Goal: Task Accomplishment & Management: Manage account settings

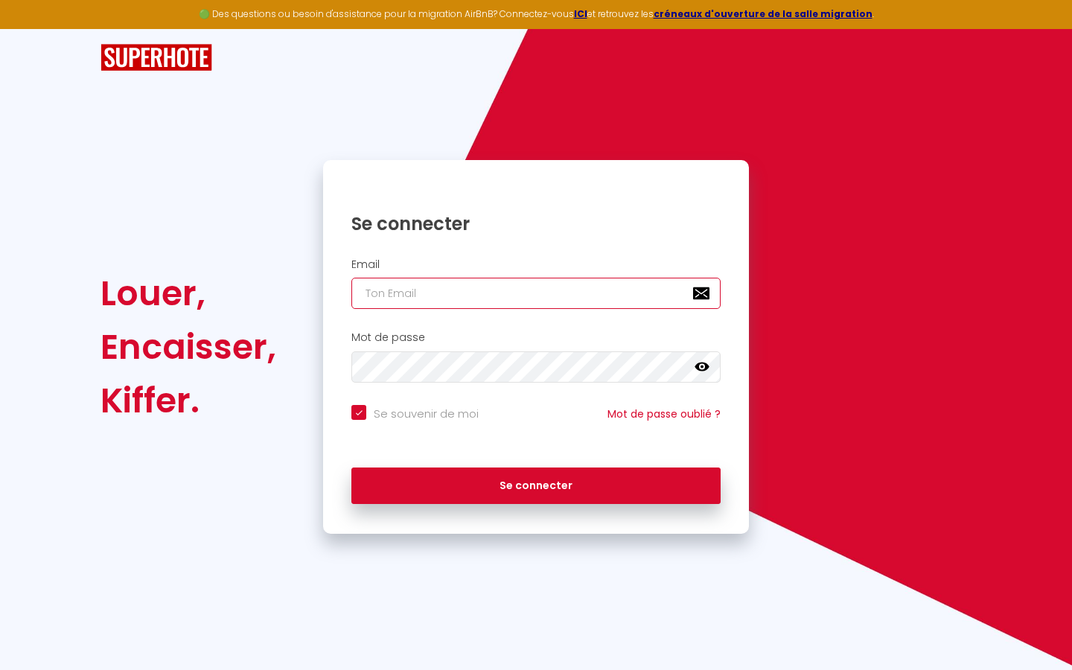
type input "s"
checkbox input "true"
type input "su"
checkbox input "true"
type input "sup"
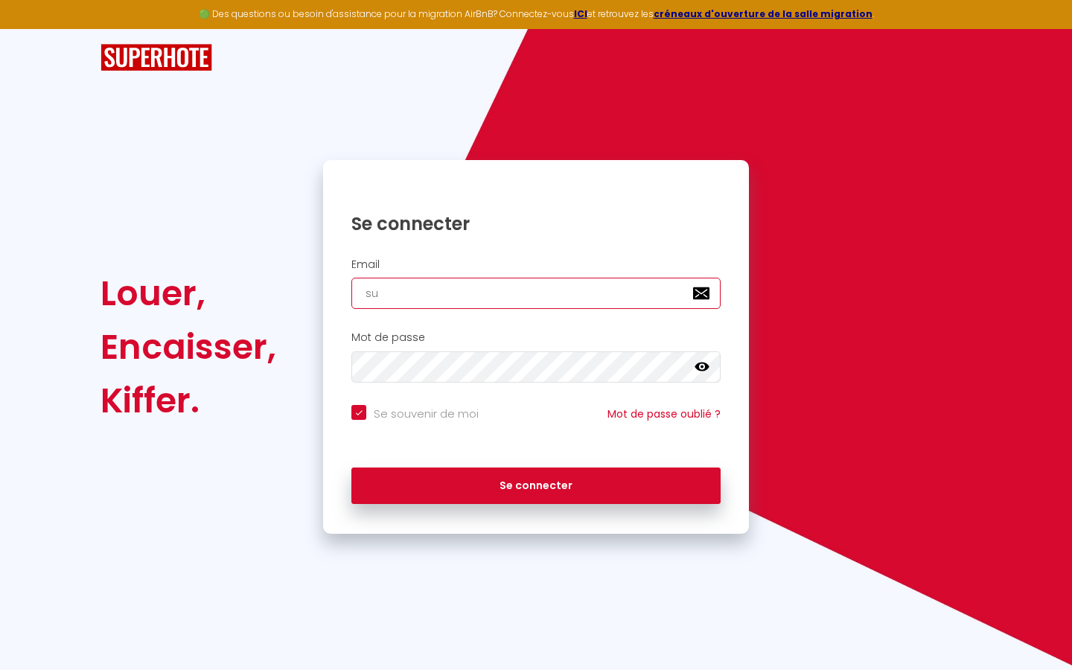
checkbox input "true"
type input "supe"
checkbox input "true"
type input "super"
checkbox input "true"
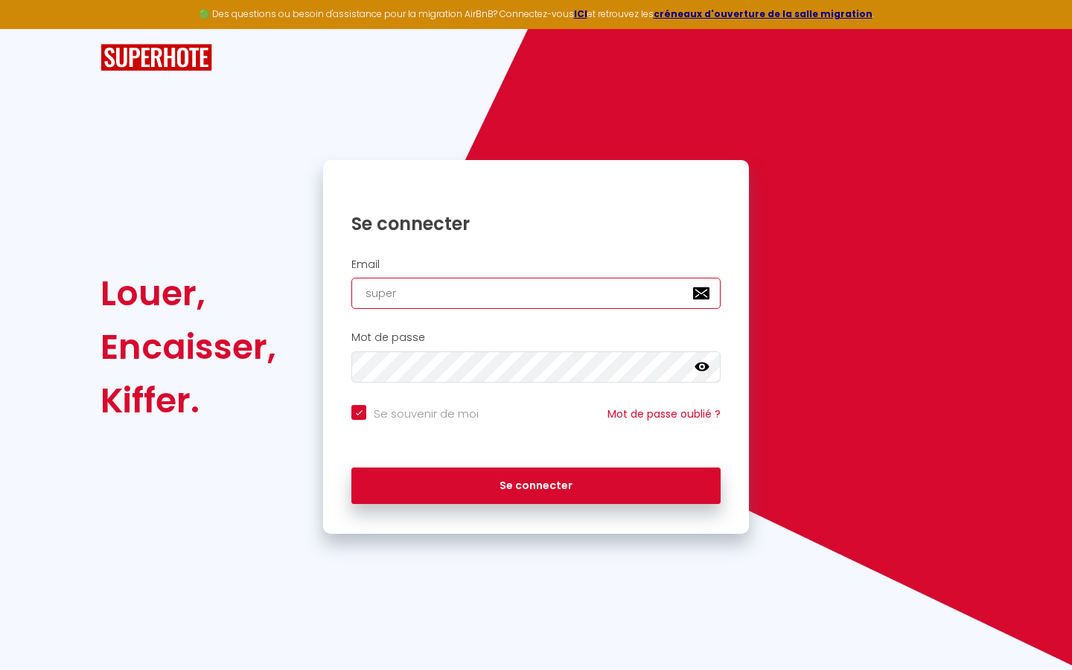
type input "superb"
checkbox input "true"
type input "superbo"
checkbox input "true"
type input "superbor"
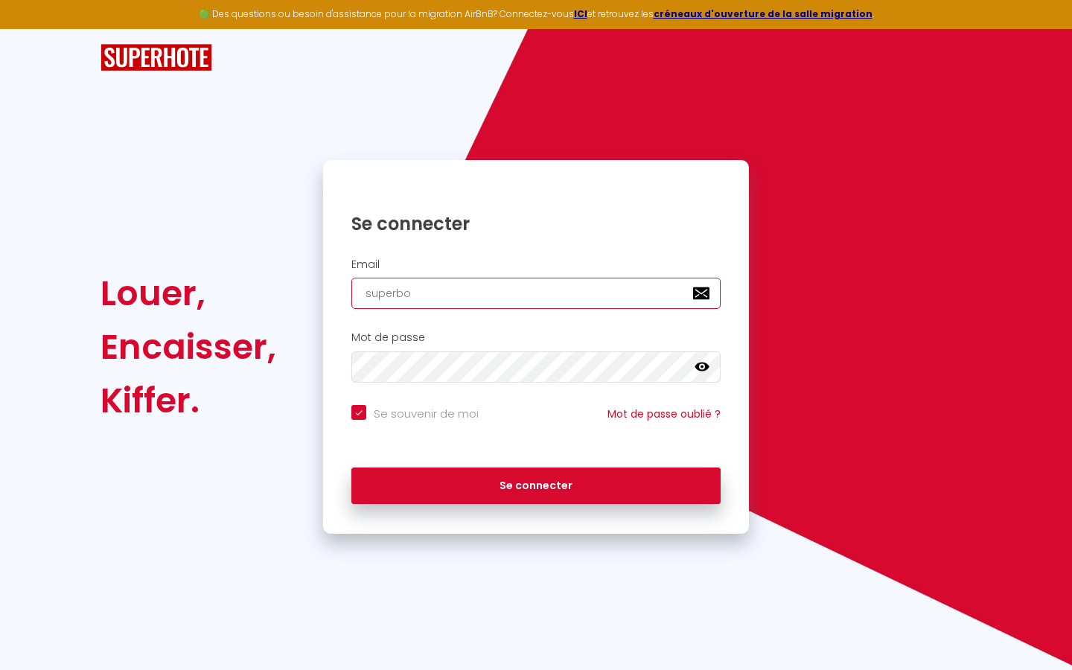
checkbox input "true"
type input "superbord"
checkbox input "true"
type input "superborde"
checkbox input "true"
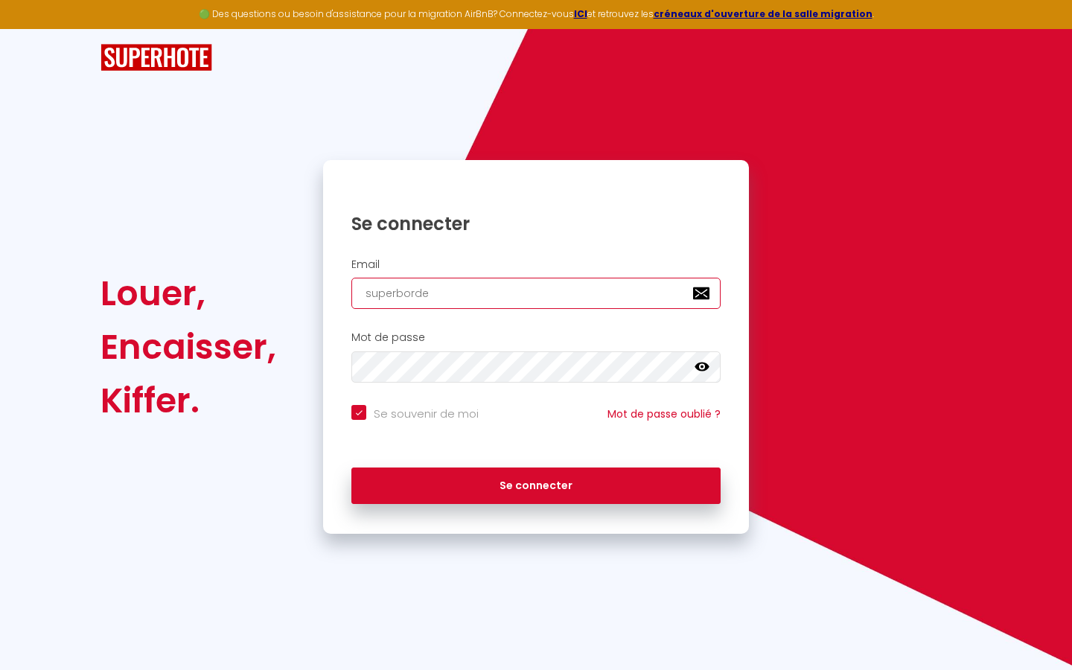
type input "superbordea"
checkbox input "true"
type input "superbordeau"
checkbox input "true"
type input "superbordeaux"
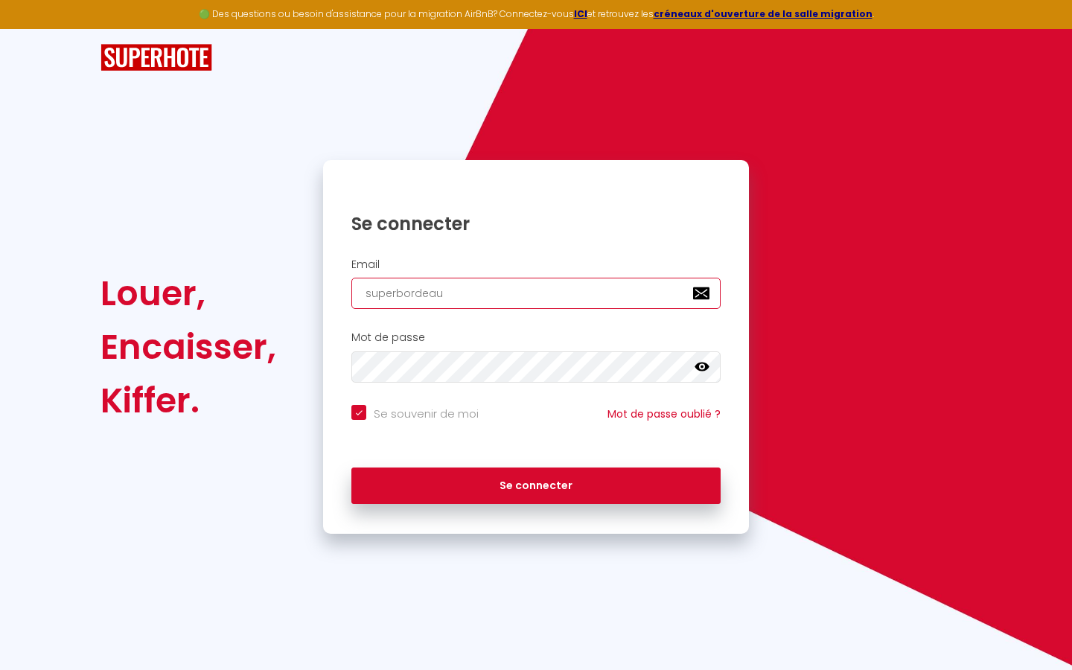
checkbox input "true"
type input "superbordeaux@"
checkbox input "true"
type input "superbordeaux@g"
checkbox input "true"
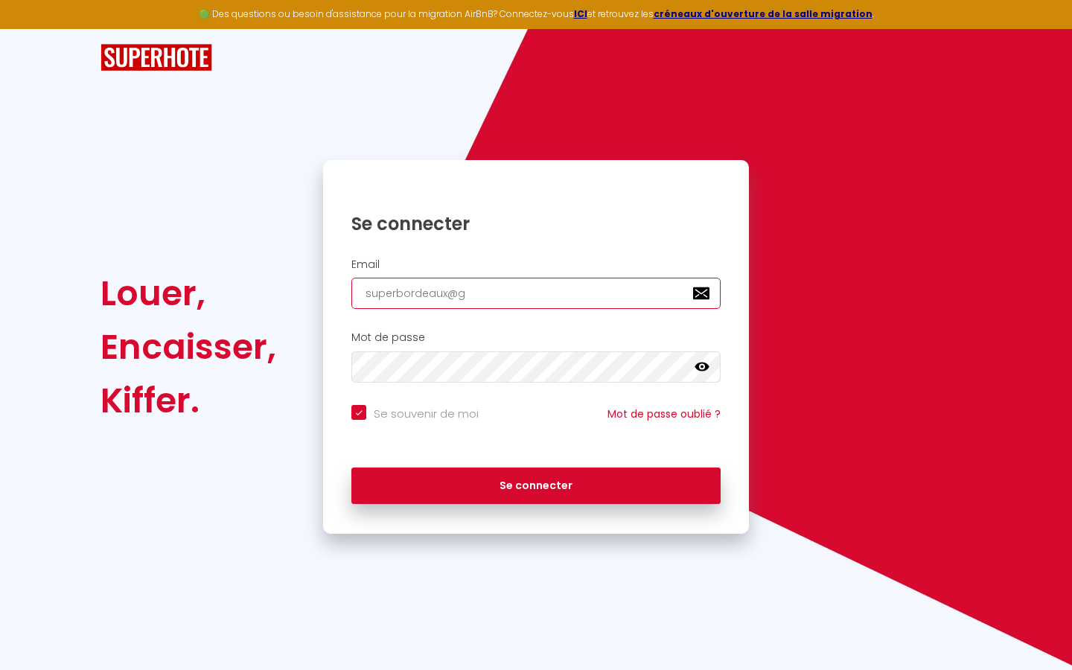
type input "superbordeaux@gm"
checkbox input "true"
type input "superbordeaux@gma"
checkbox input "true"
type input "superbordeaux@gmai"
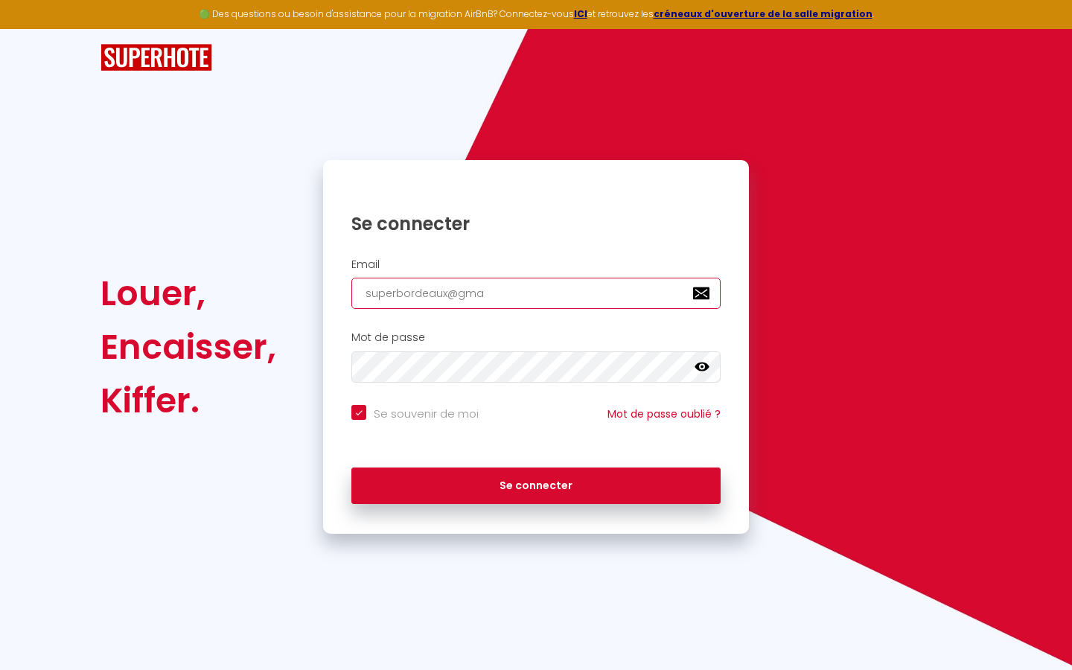
checkbox input "true"
type input "[EMAIL_ADDRESS]"
checkbox input "true"
type input "[EMAIL_ADDRESS]."
checkbox input "true"
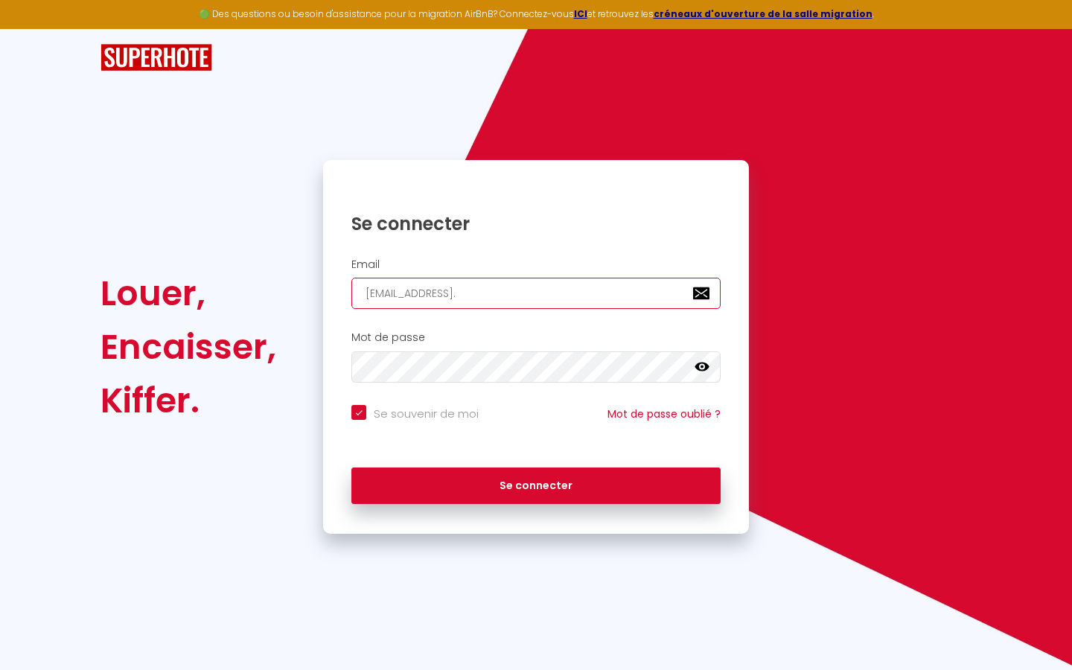
type input "superbordeaux@gmail.c"
checkbox input "true"
type input "[EMAIL_ADDRESS][DOMAIN_NAME]"
checkbox input "true"
type input "[EMAIL_ADDRESS][DOMAIN_NAME]"
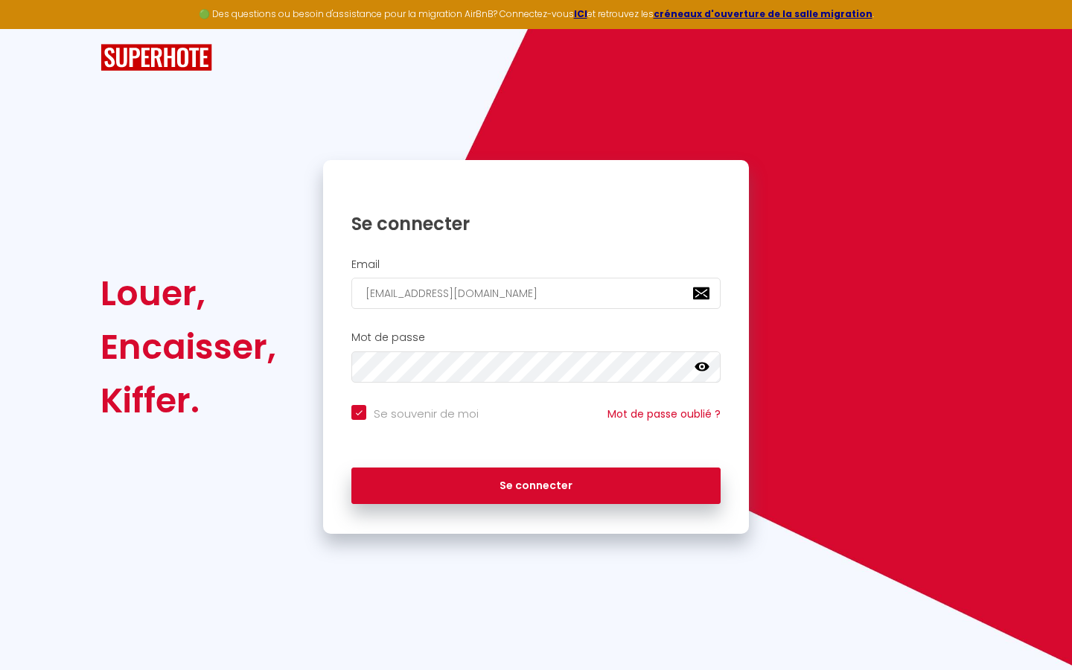
checkbox input "true"
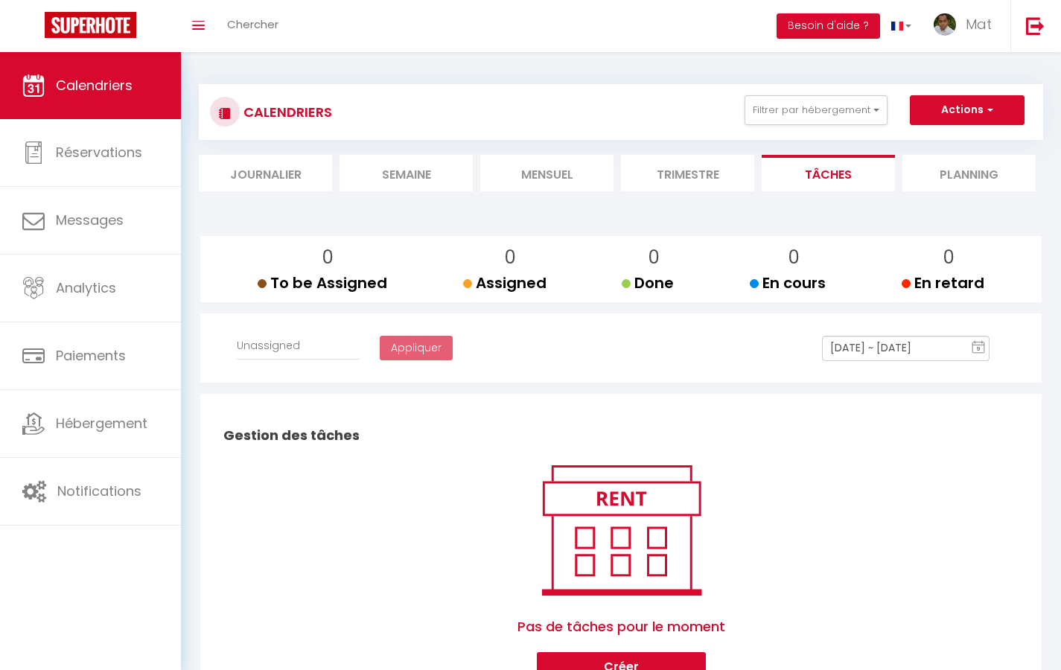
select select
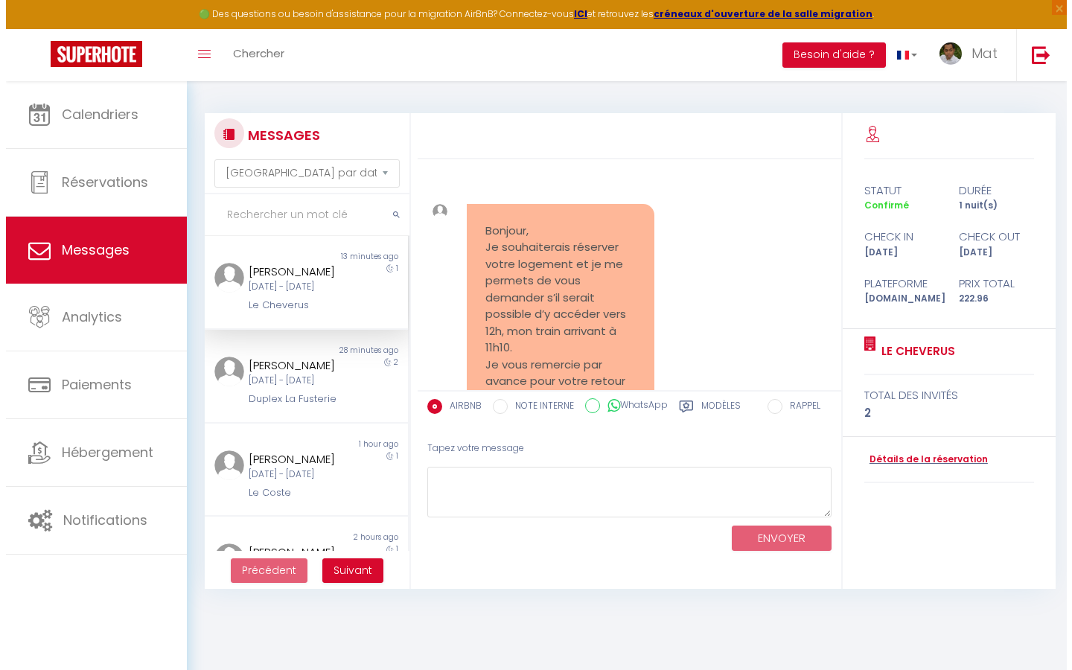
scroll to position [5855, 0]
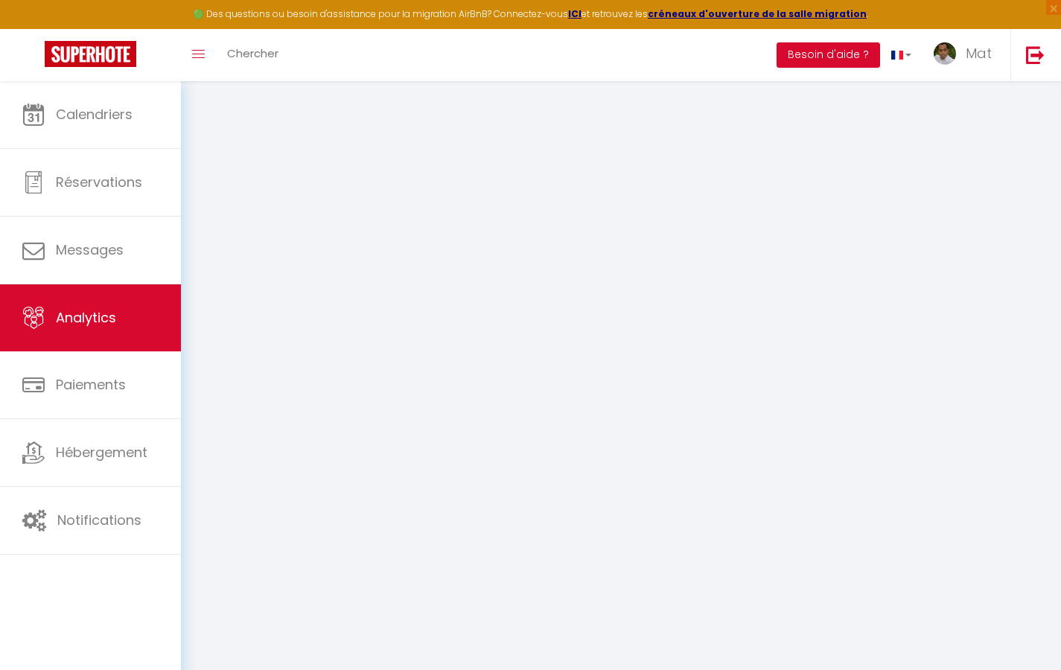
select select "2025"
select select "9"
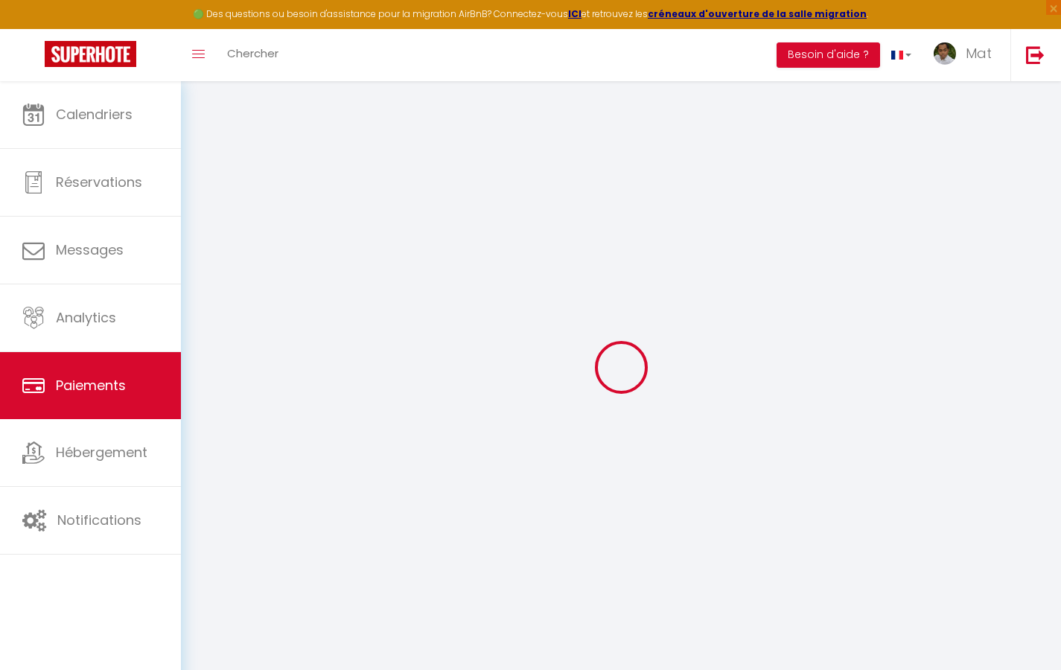
select select "2"
select select "0"
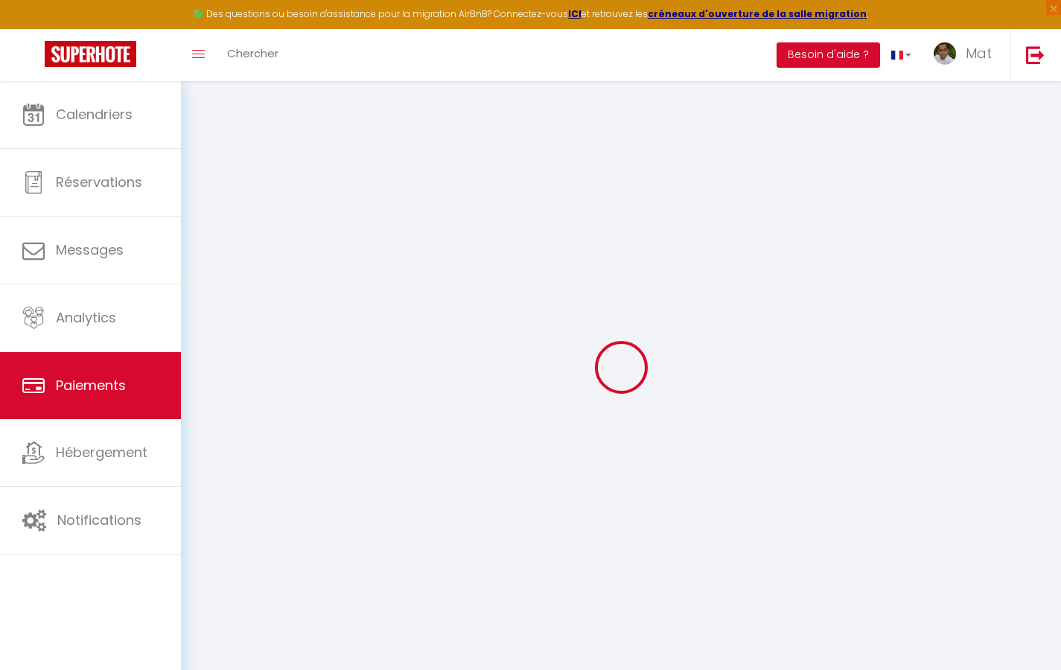
select select "0"
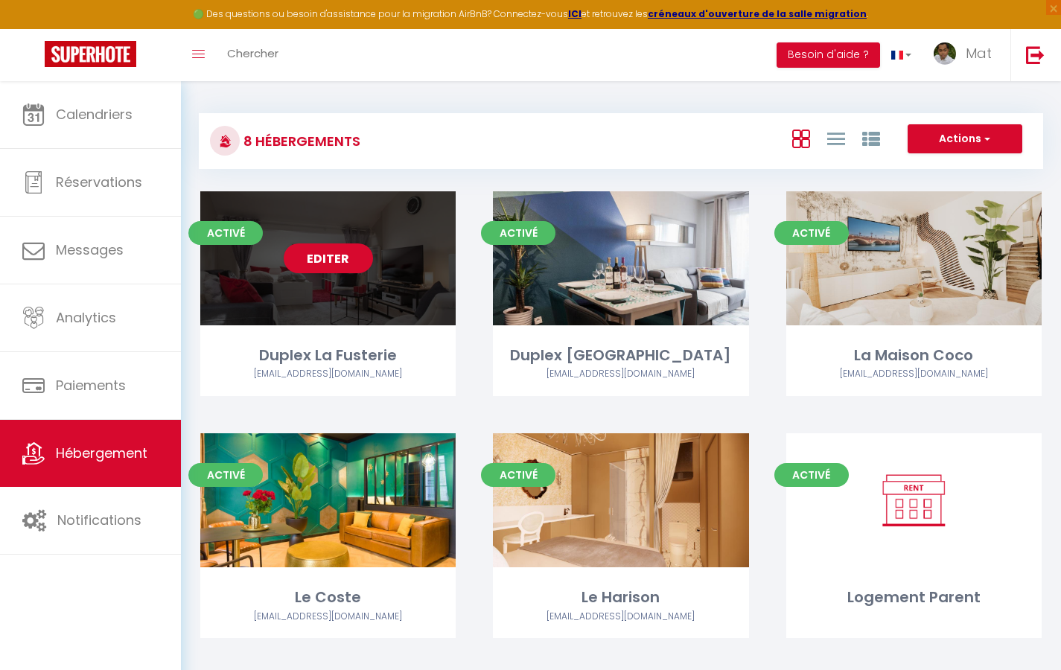
select select "3"
select select "2"
select select "1"
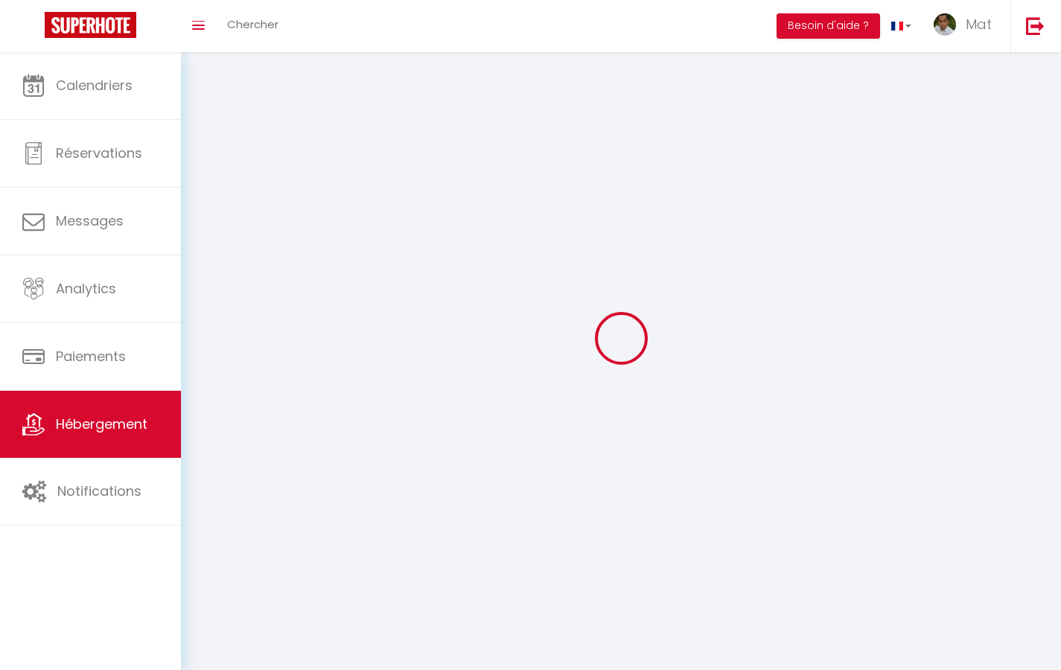
select select
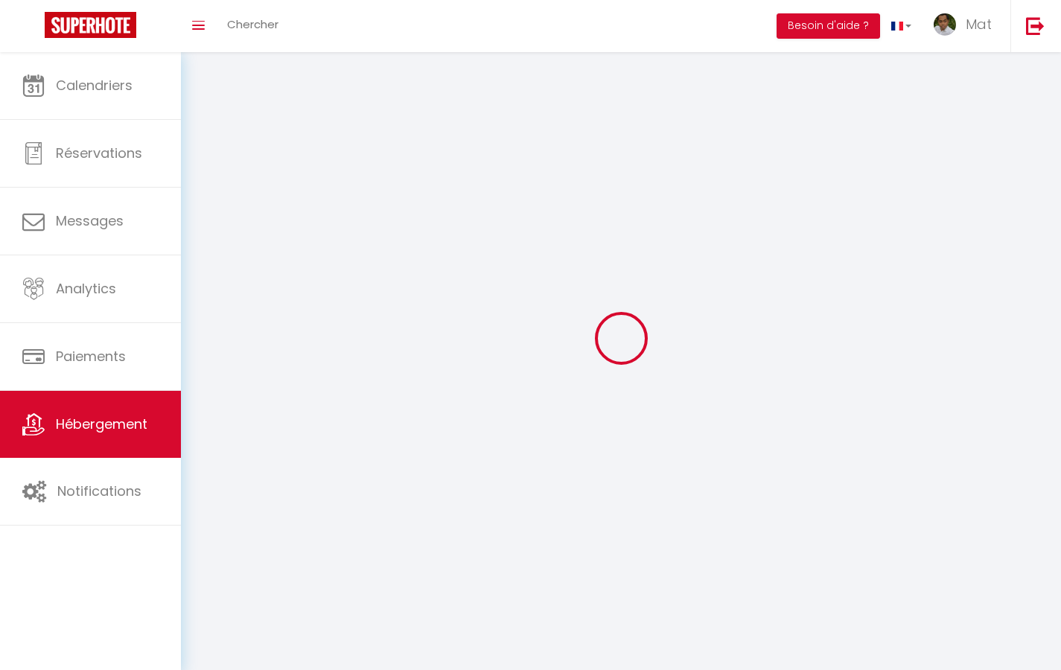
checkbox input "false"
select select
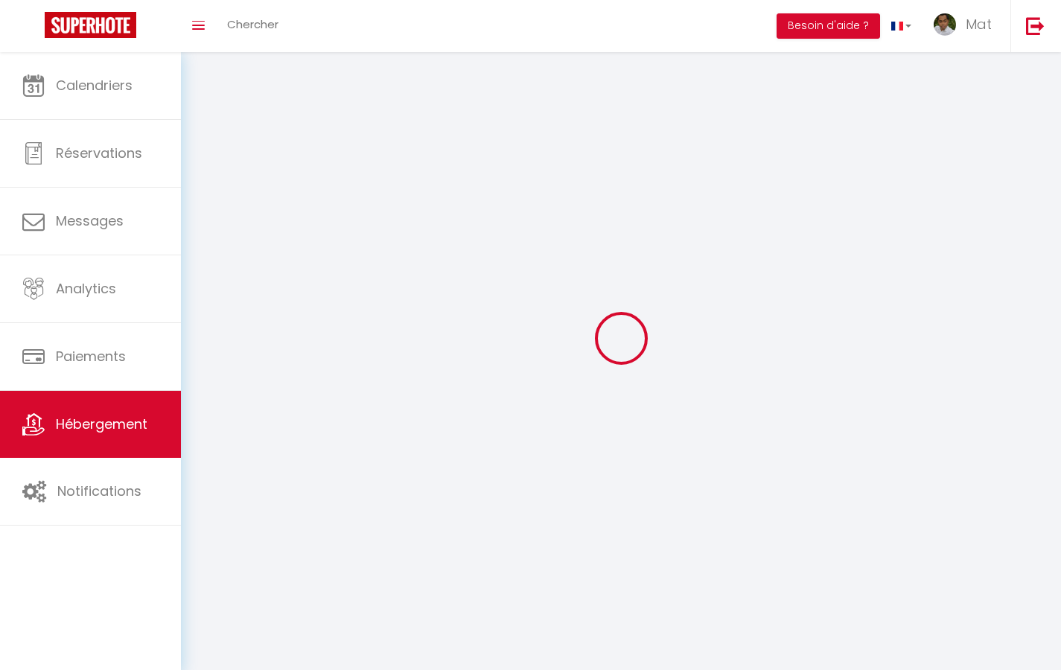
select select
select select "1"
select select
select select "28"
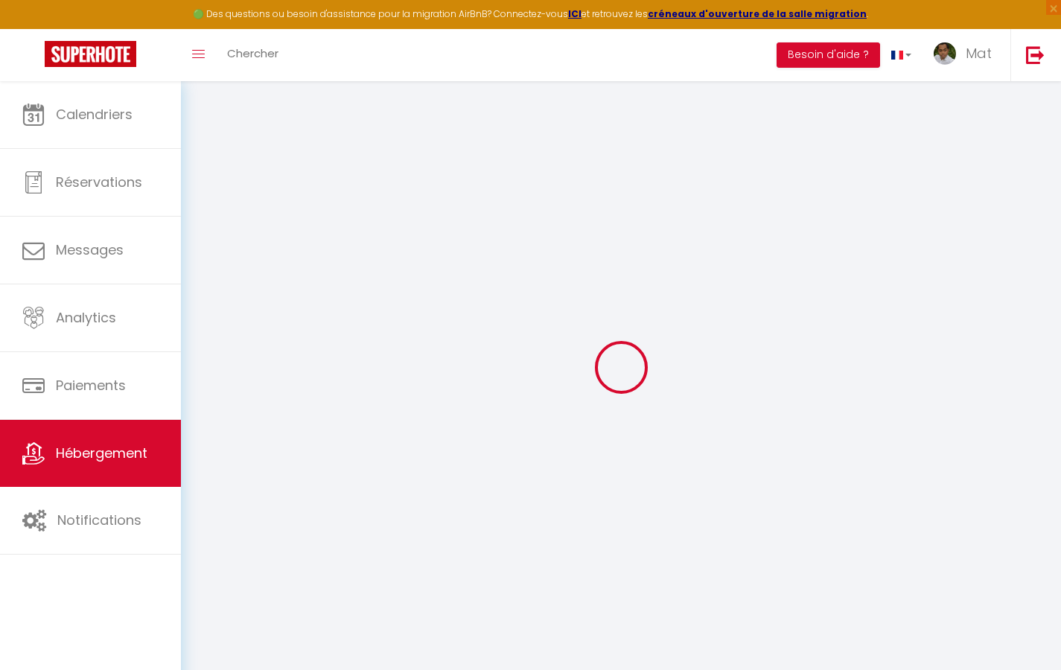
select select
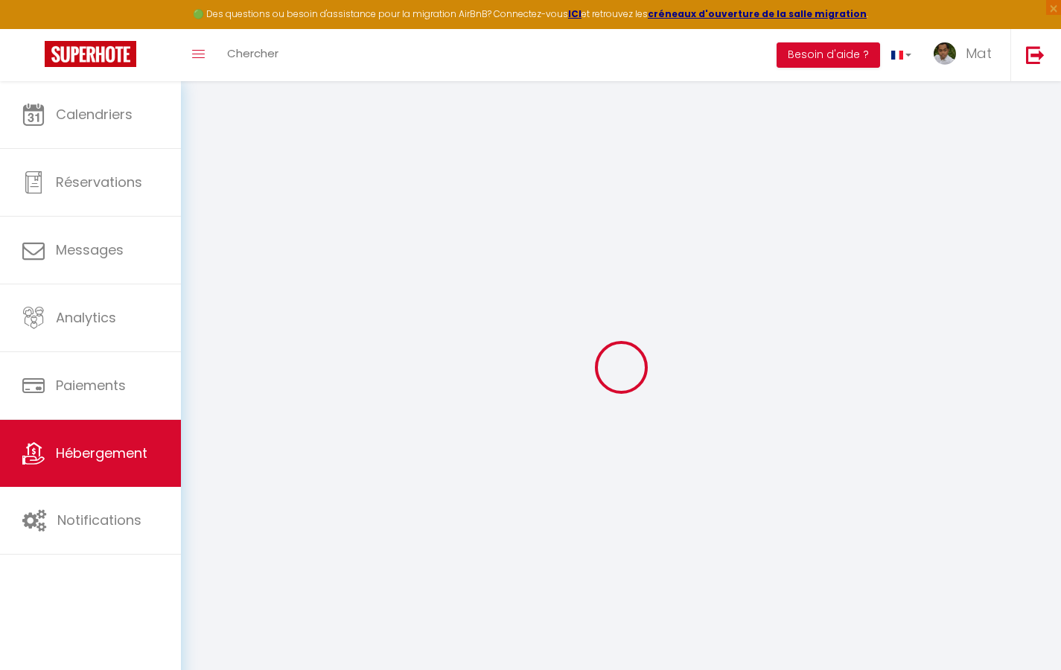
select select
checkbox input "false"
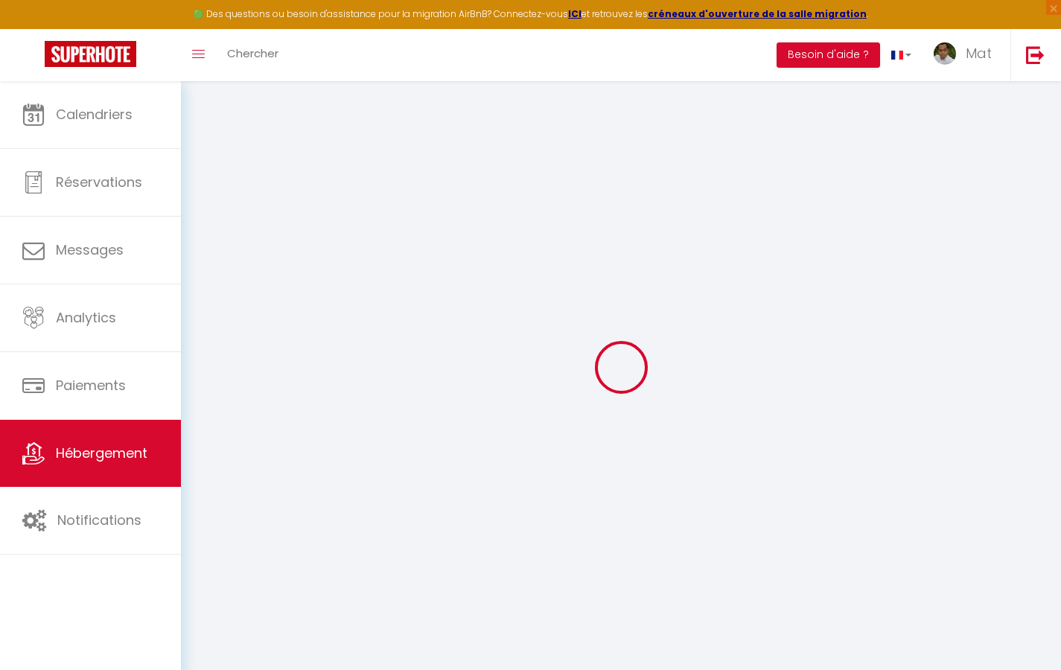
select select
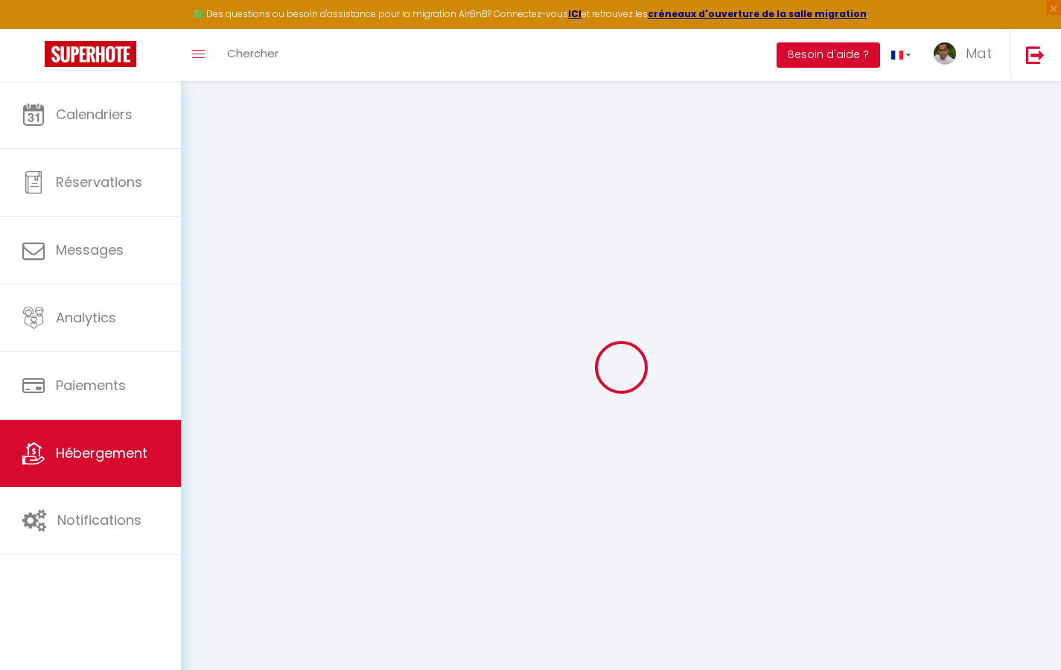
select select
checkbox input "false"
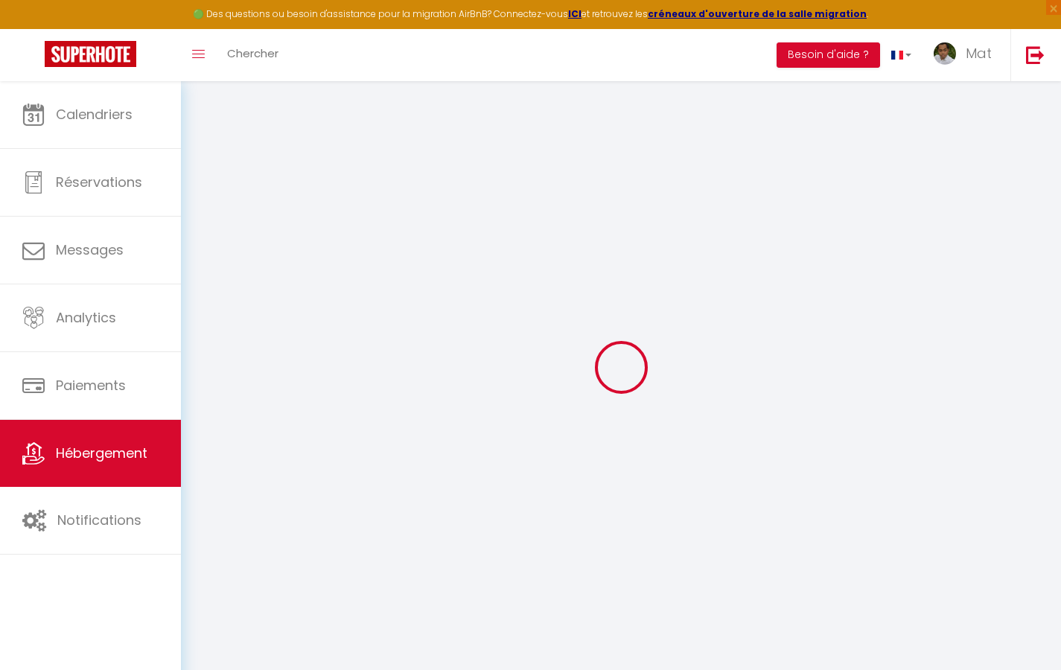
checkbox input "false"
select select
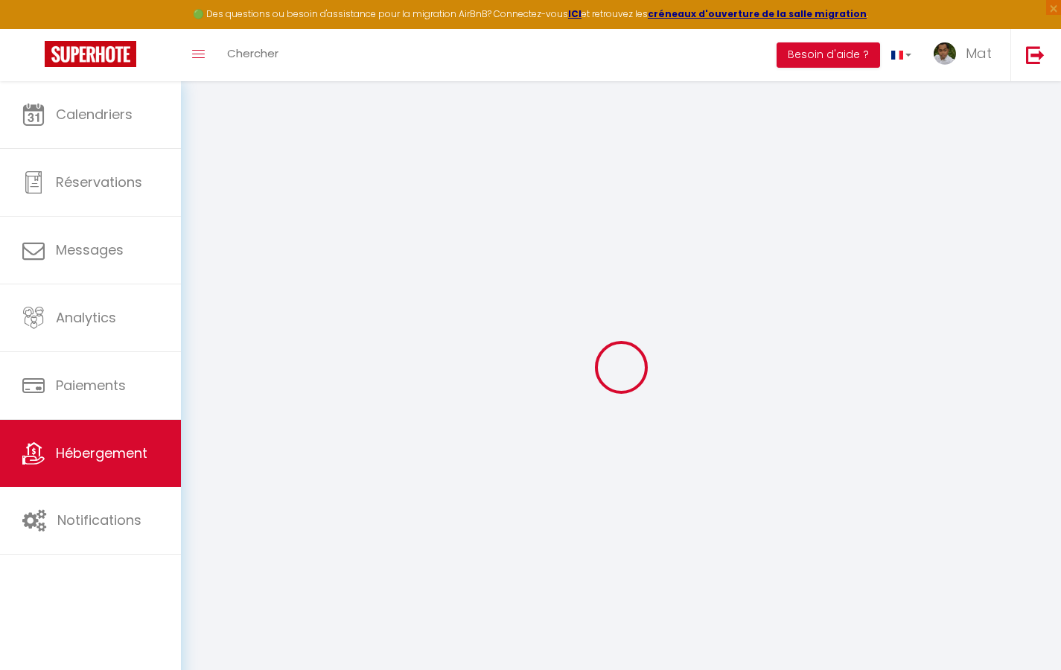
select select
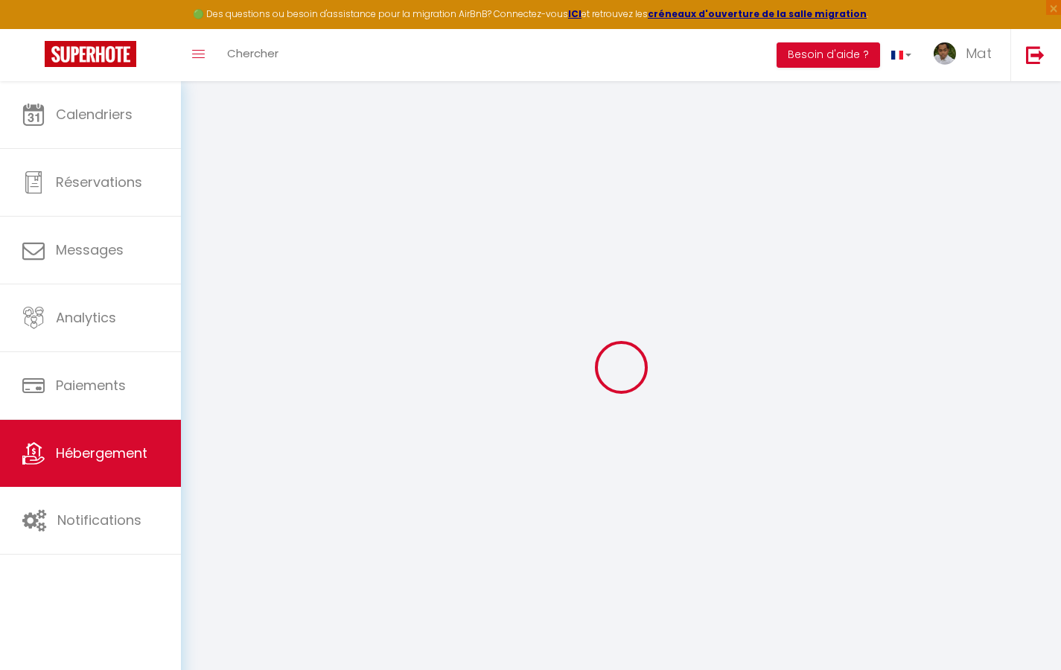
checkbox input "false"
select select
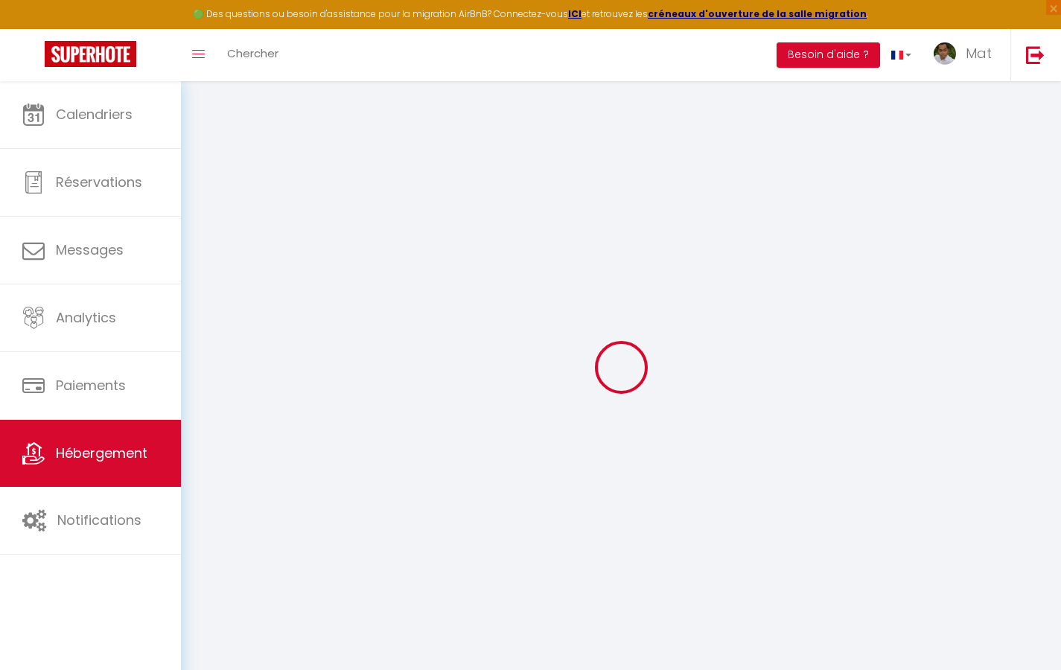
select select
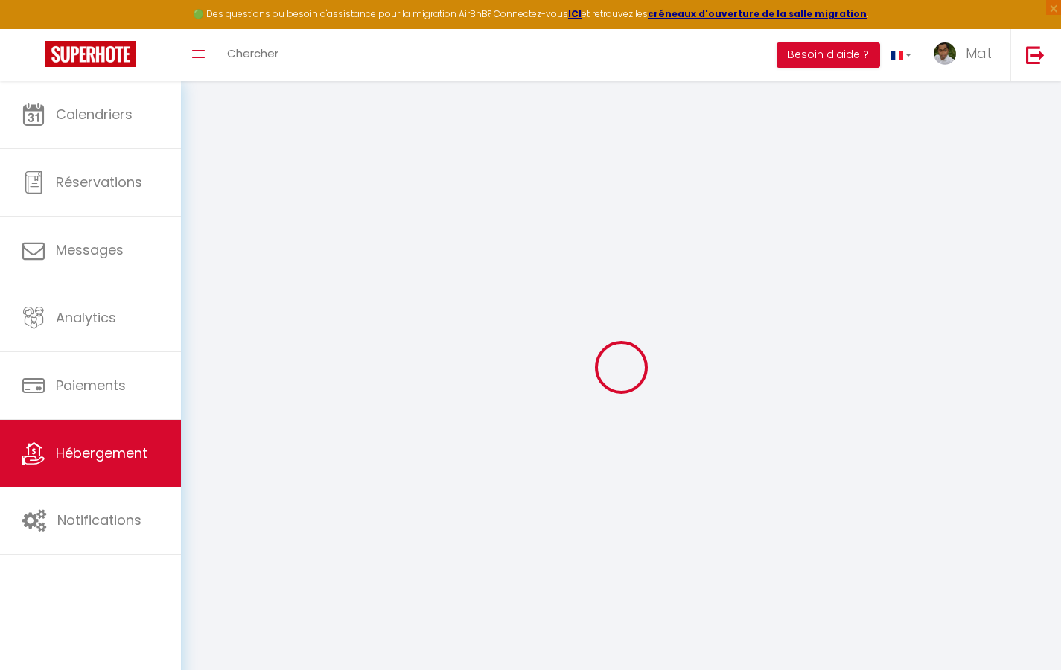
select select
checkbox input "false"
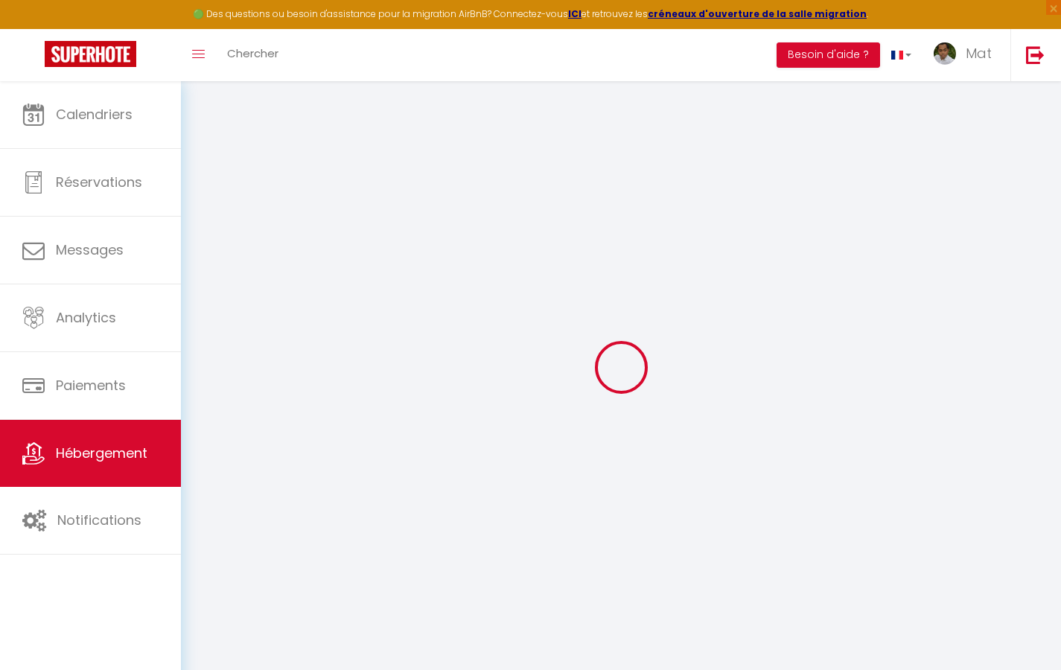
checkbox input "false"
select select
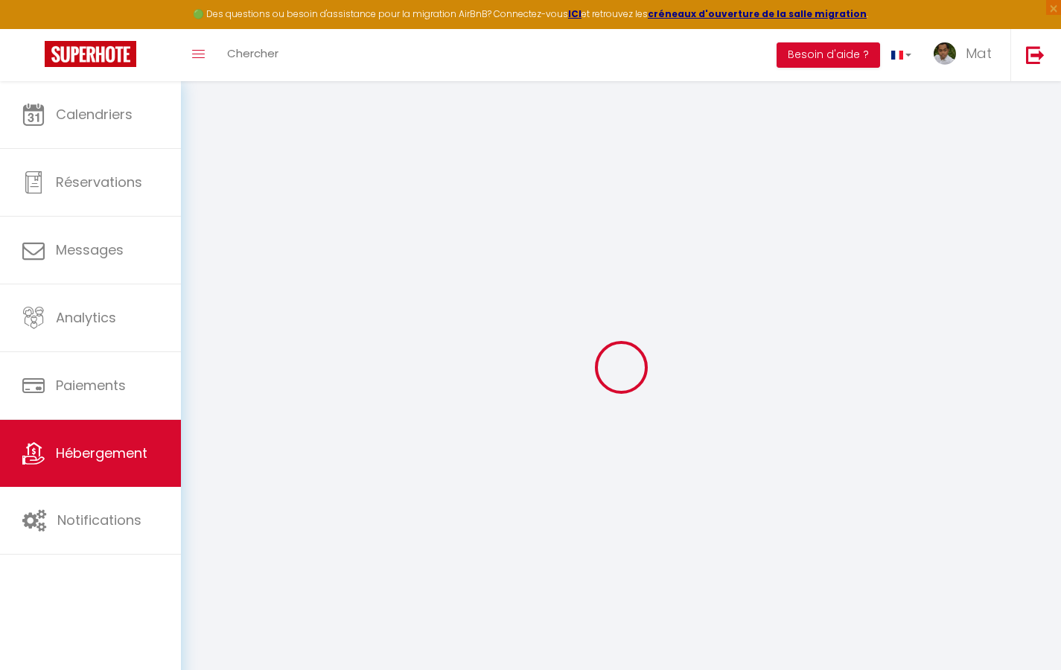
select select
checkbox input "false"
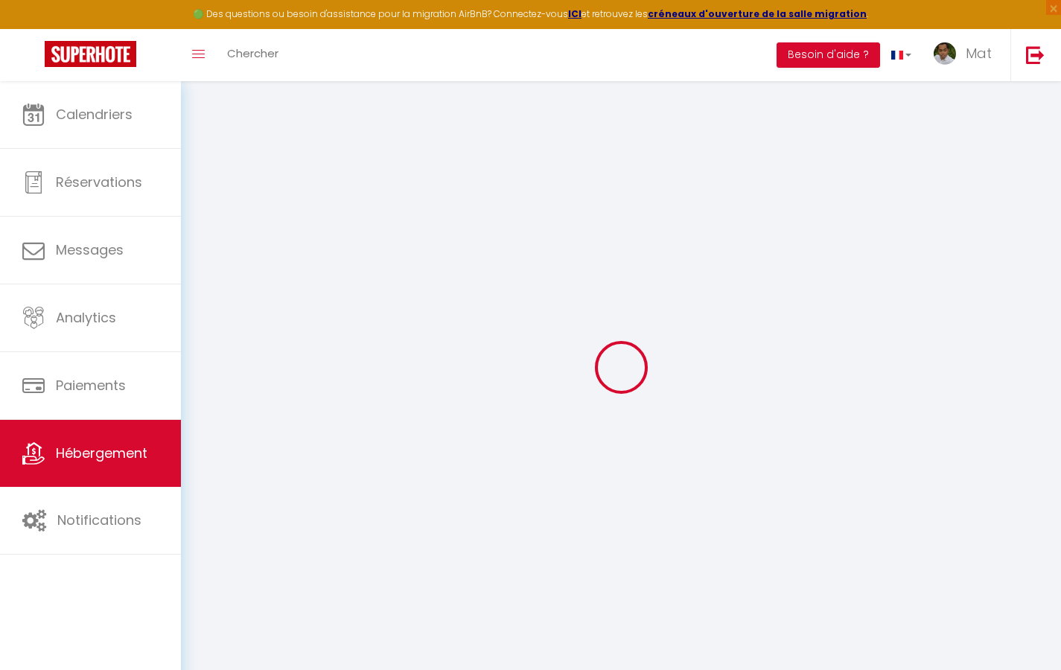
checkbox input "false"
select select
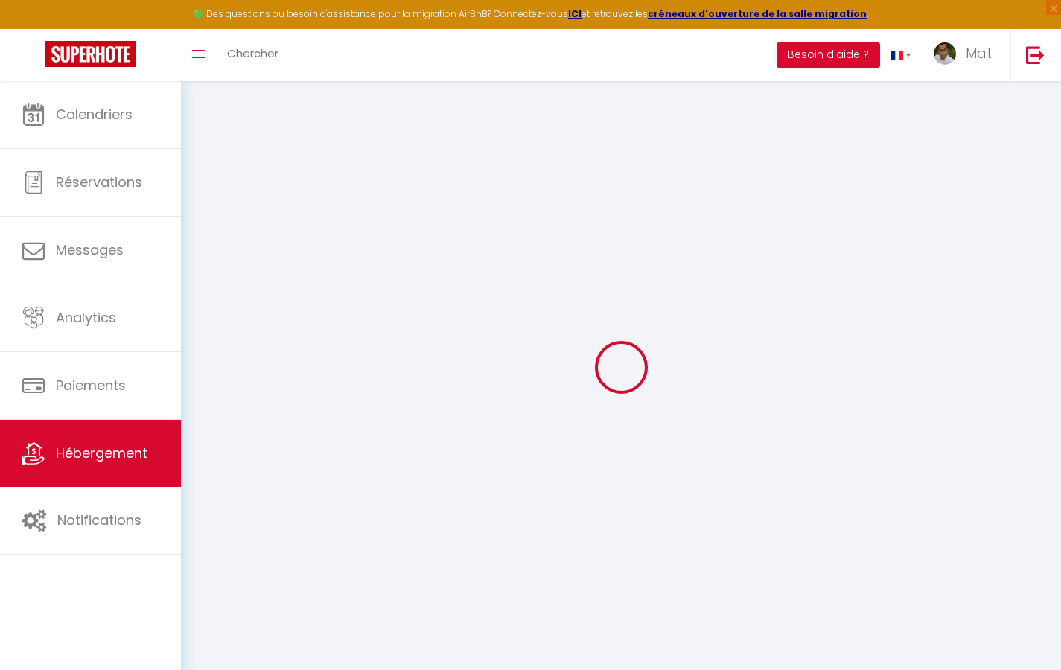
type input "Duplex La Fusterie"
type input "IMMO"
type input "MRA"
type input "[STREET_ADDRESS]"
type input "33800"
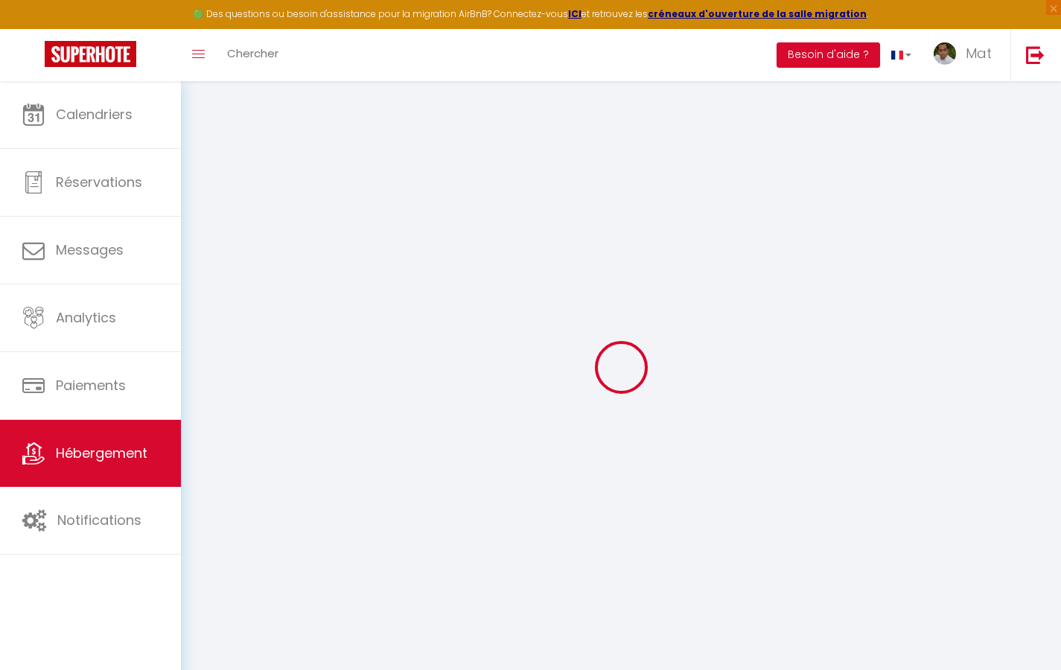
type input "[GEOGRAPHIC_DATA]"
select select "6"
type input "35"
type input "20"
type input "30"
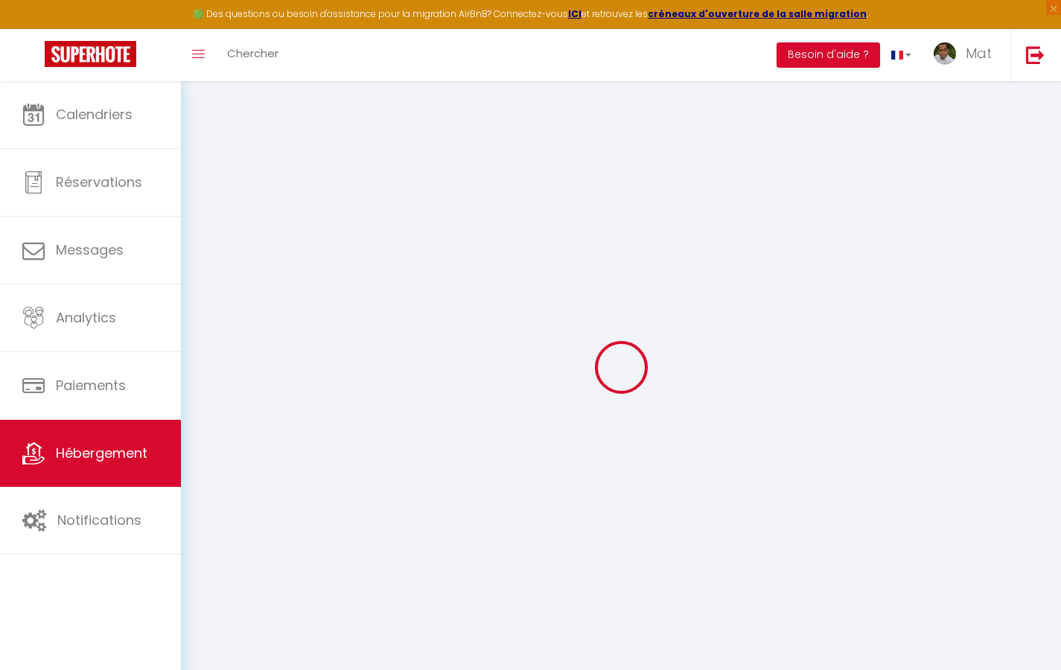
type input "1.65"
type input "200"
select select
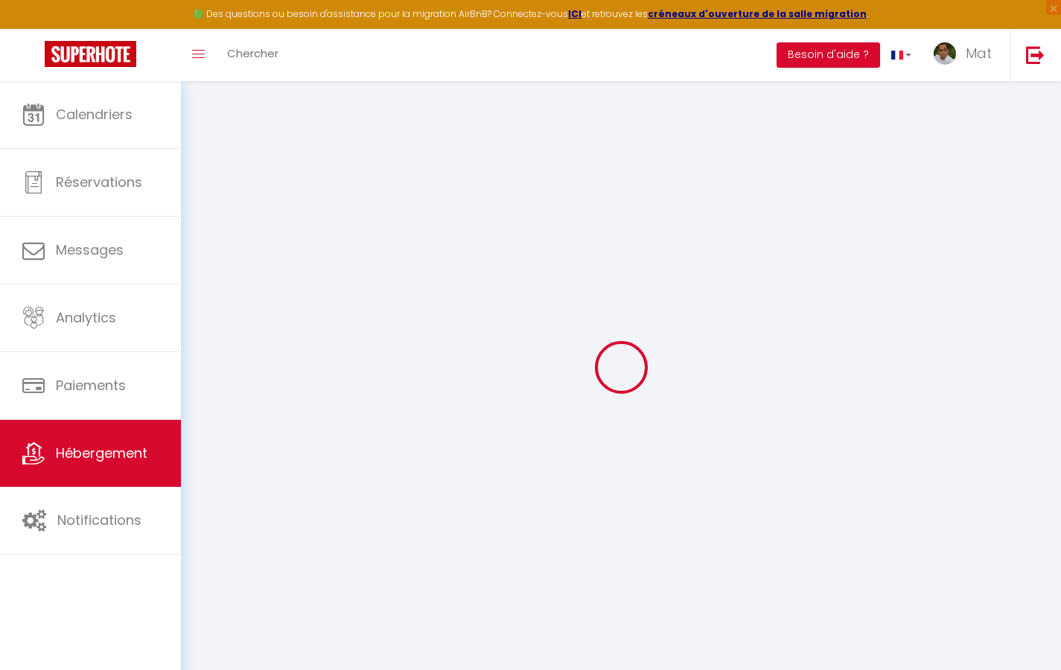
select select
type input "[STREET_ADDRESS]"
type input "33800"
type input "[GEOGRAPHIC_DATA]"
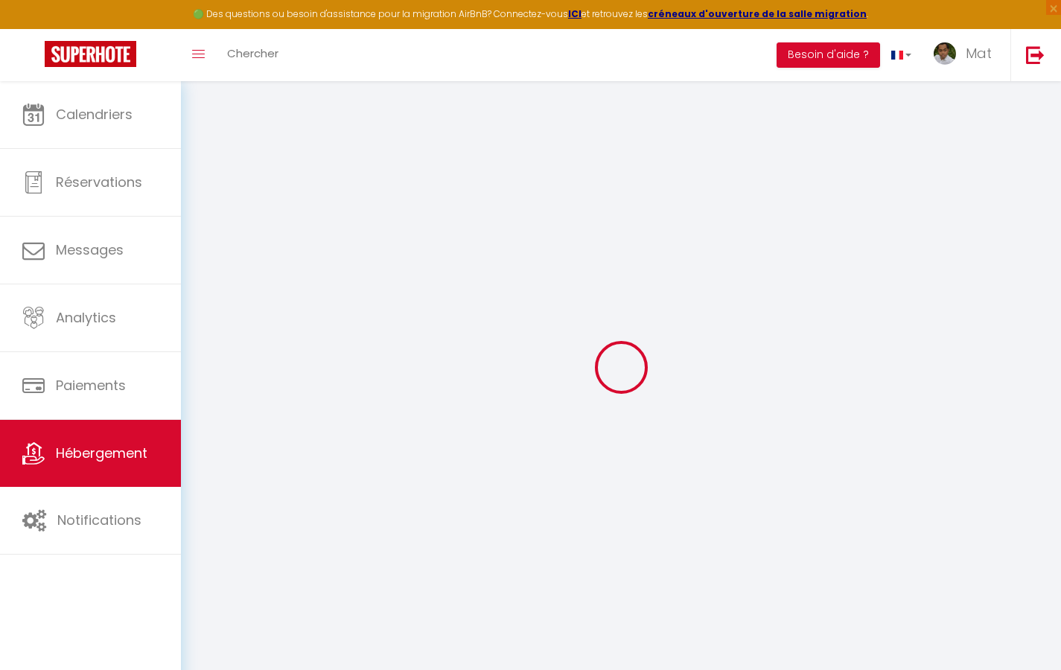
type input "[EMAIL_ADDRESS][DOMAIN_NAME]"
select select "742"
checkbox input "true"
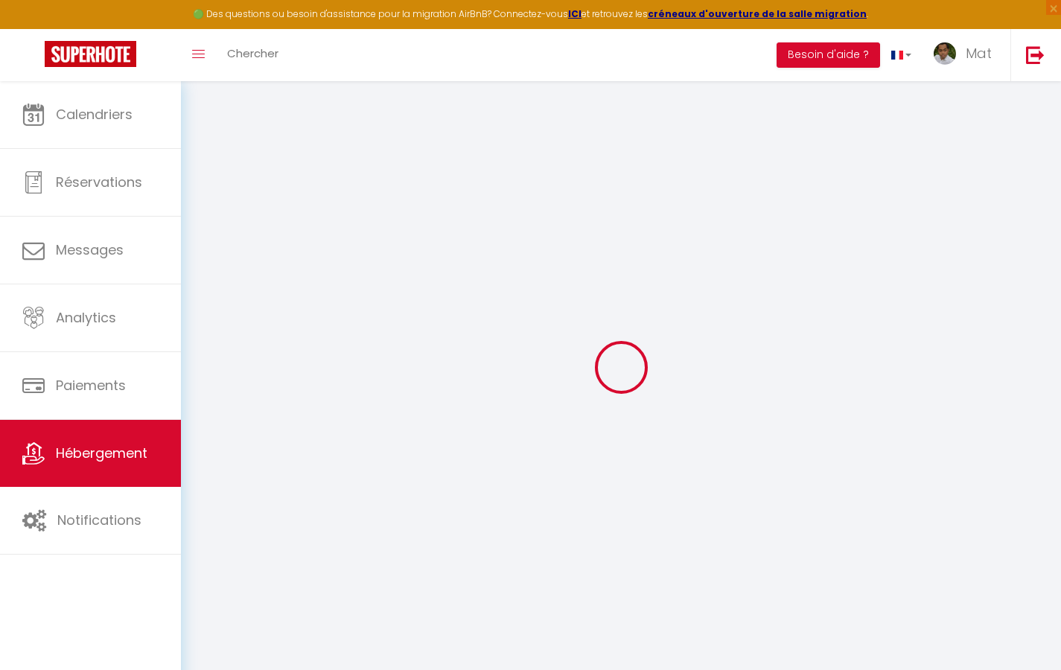
checkbox input "false"
type input "10"
type input "50"
type input "0"
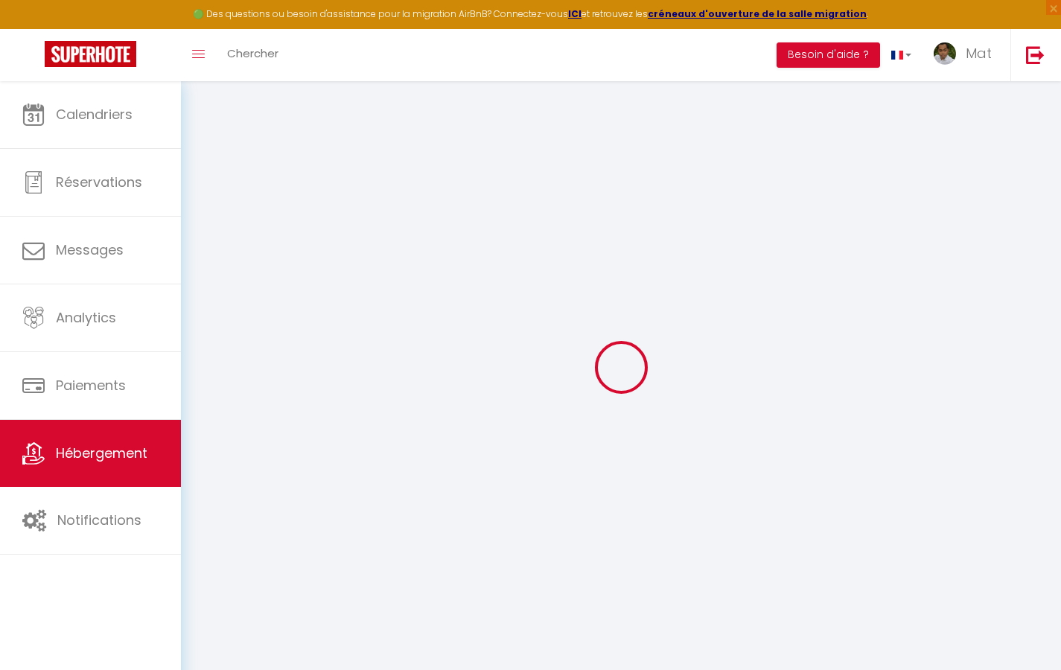
type input "0"
select select
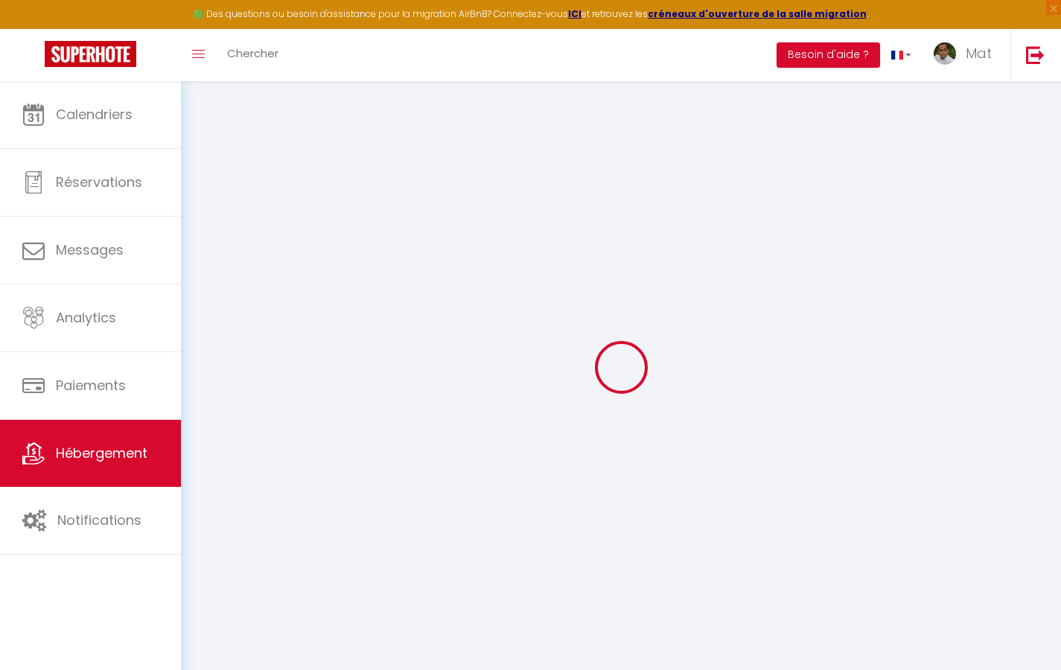
select select
checkbox input "true"
checkbox input "false"
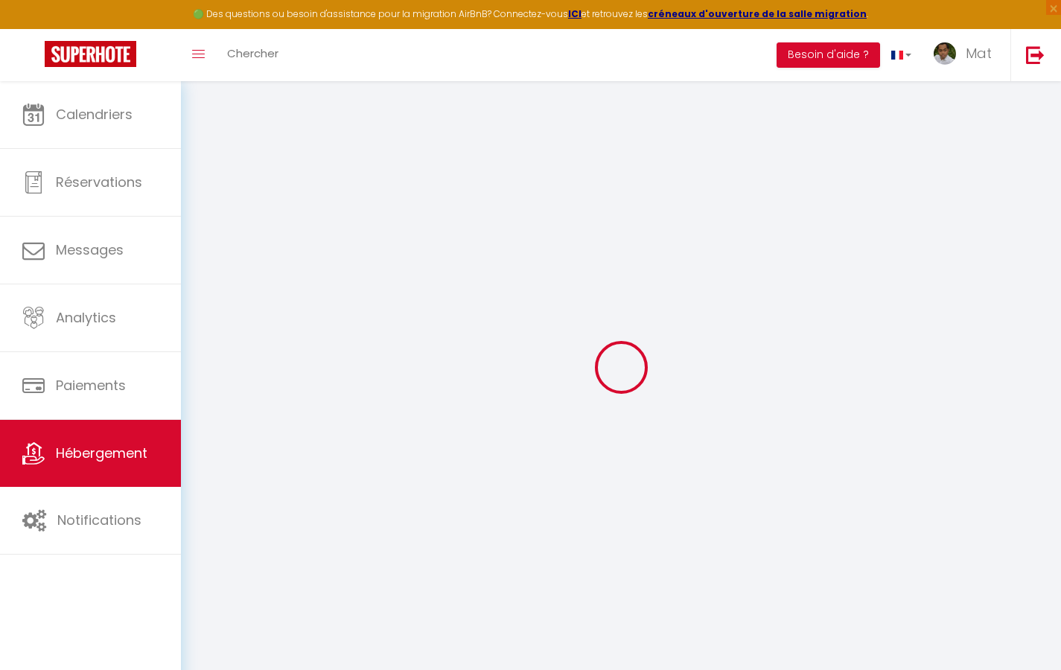
select select "2365"
checkbox input "true"
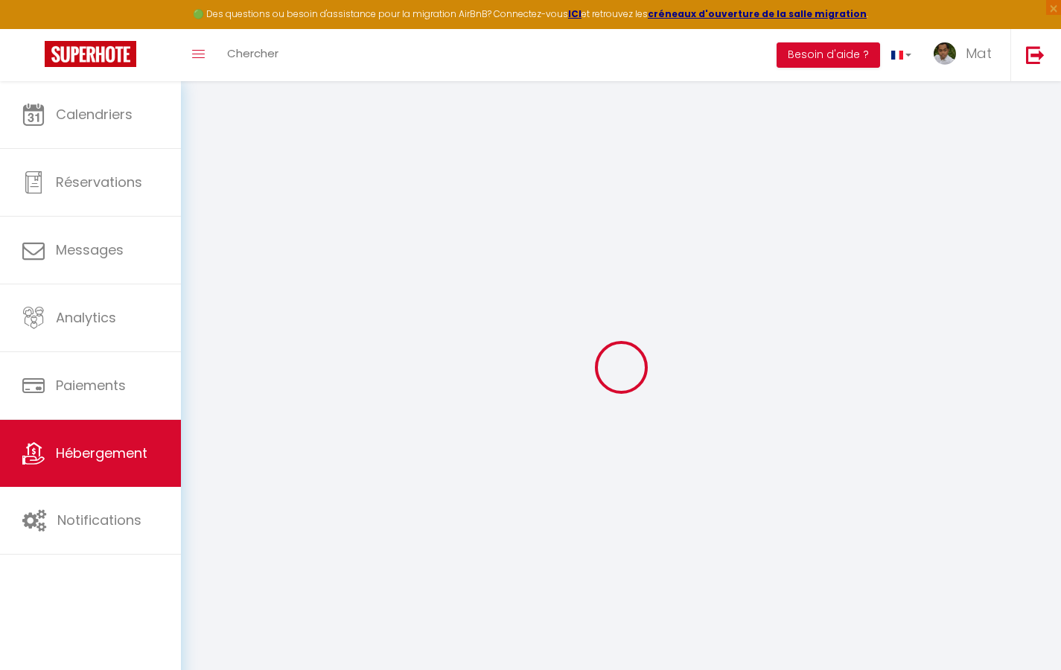
checkbox input "false"
checkbox input "true"
checkbox input "false"
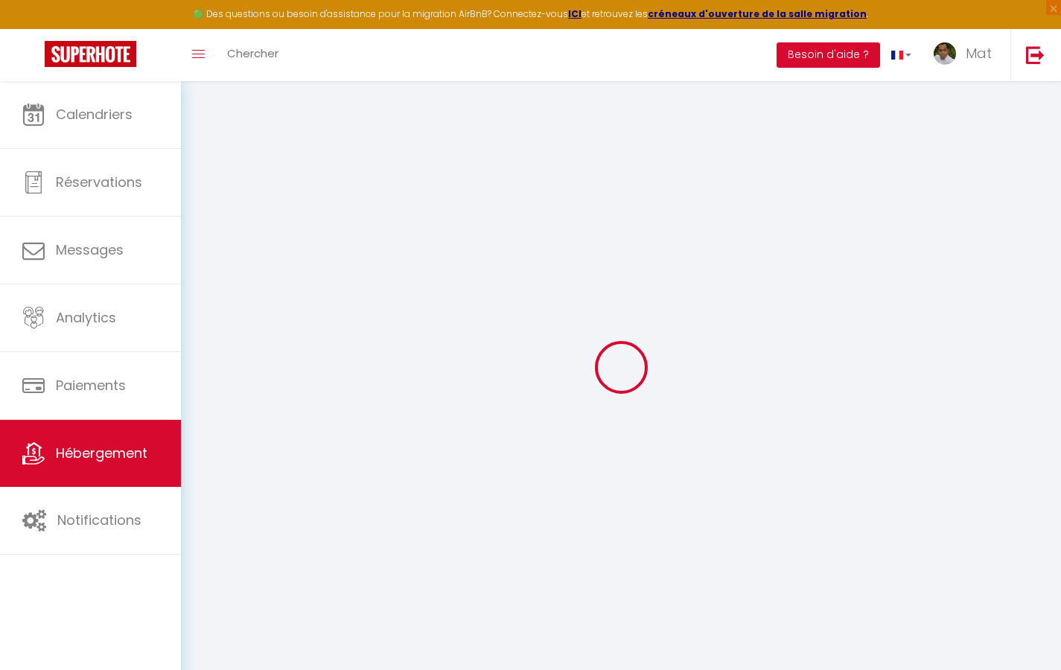
select select "17:00"
select select "23:30"
select select "10:00"
select select "30"
select select "120"
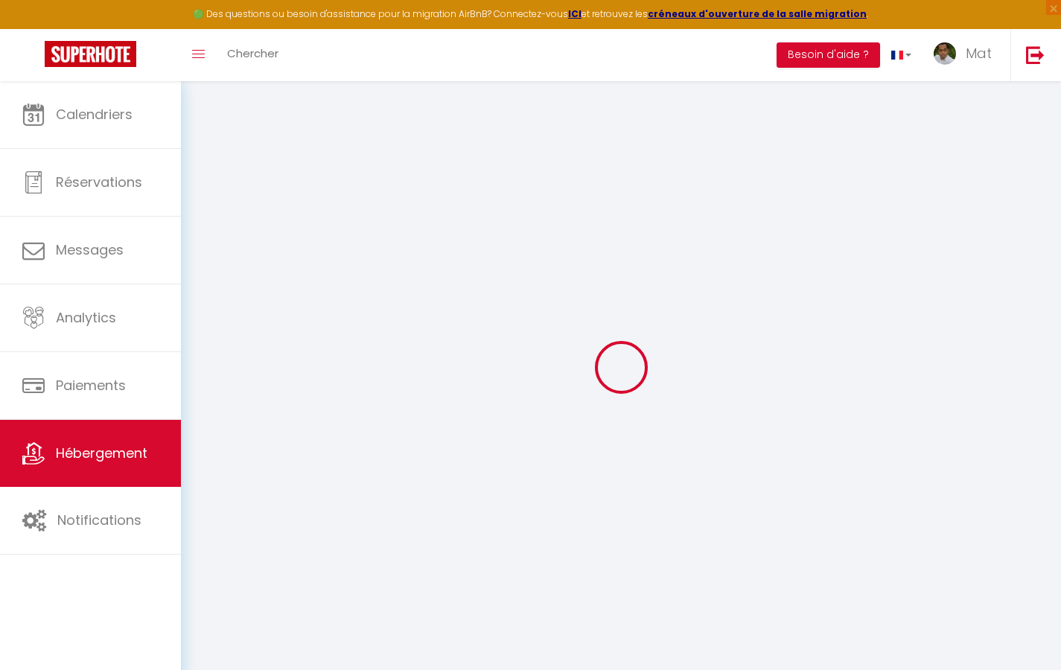
checkbox input "true"
checkbox input "false"
